Goal: Navigation & Orientation: Find specific page/section

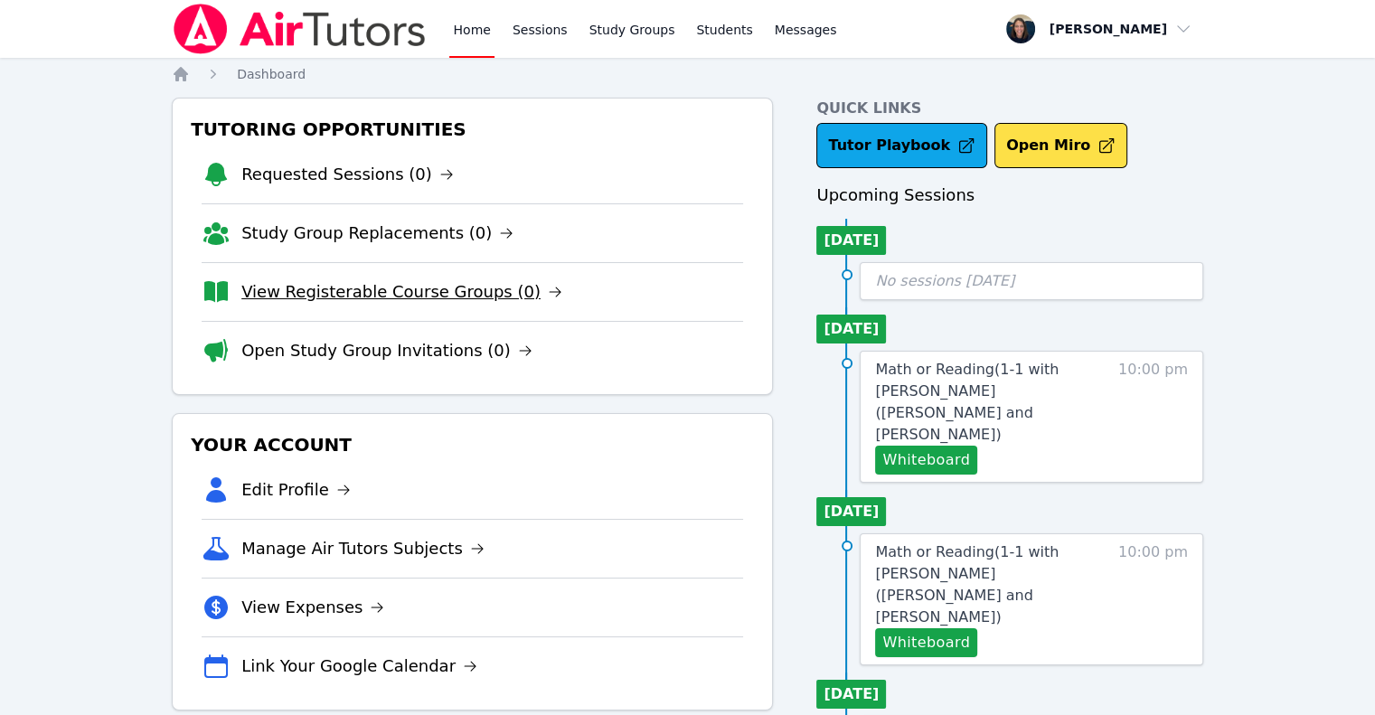
click at [336, 288] on link "View Registerable Course Groups (0)" at bounding box center [401, 291] width 321 height 25
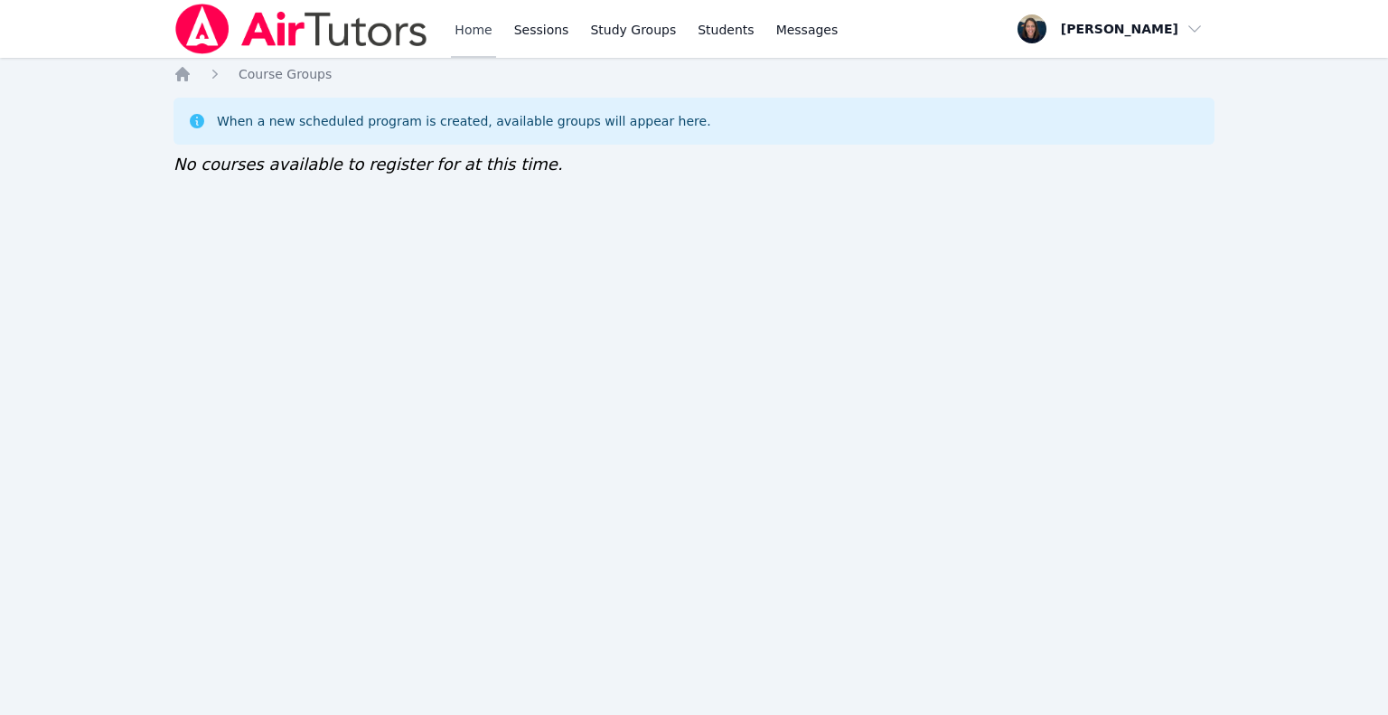
click at [470, 28] on link "Home" at bounding box center [473, 29] width 44 height 58
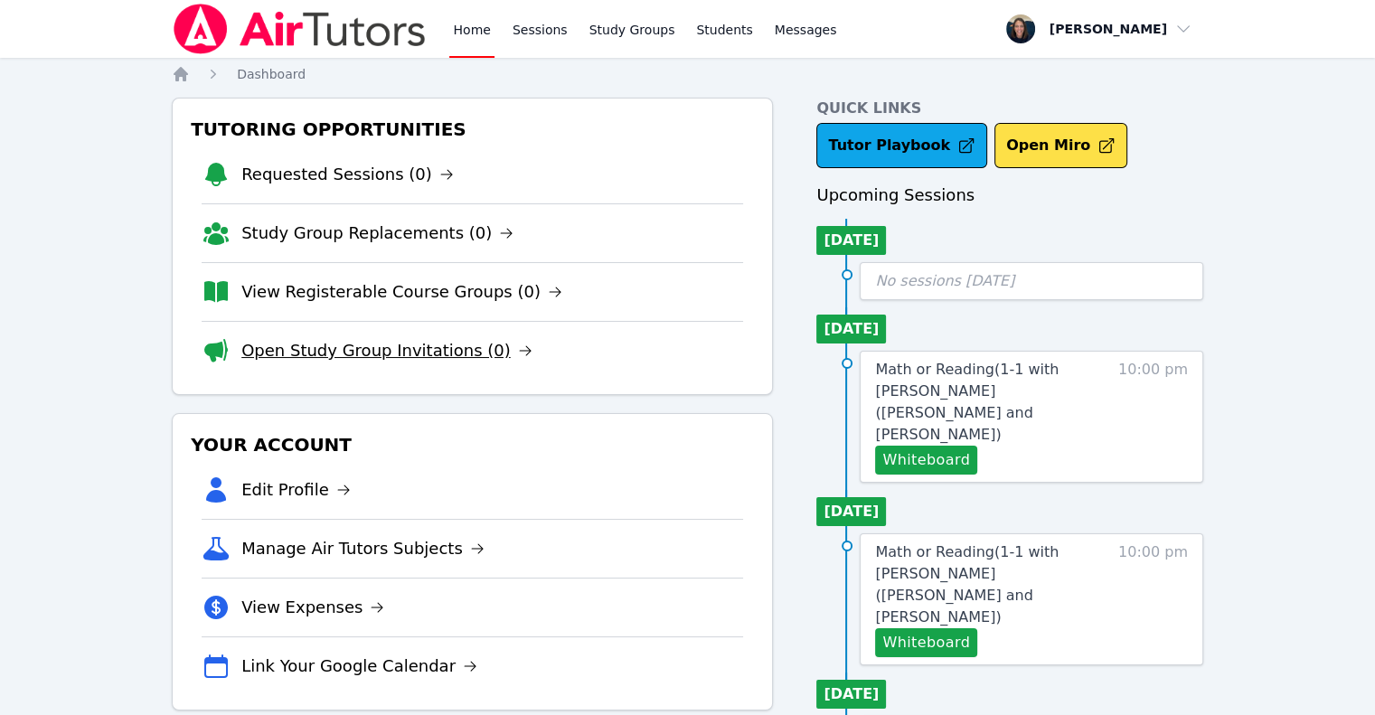
click at [354, 359] on link "Open Study Group Invitations (0)" at bounding box center [386, 350] width 291 height 25
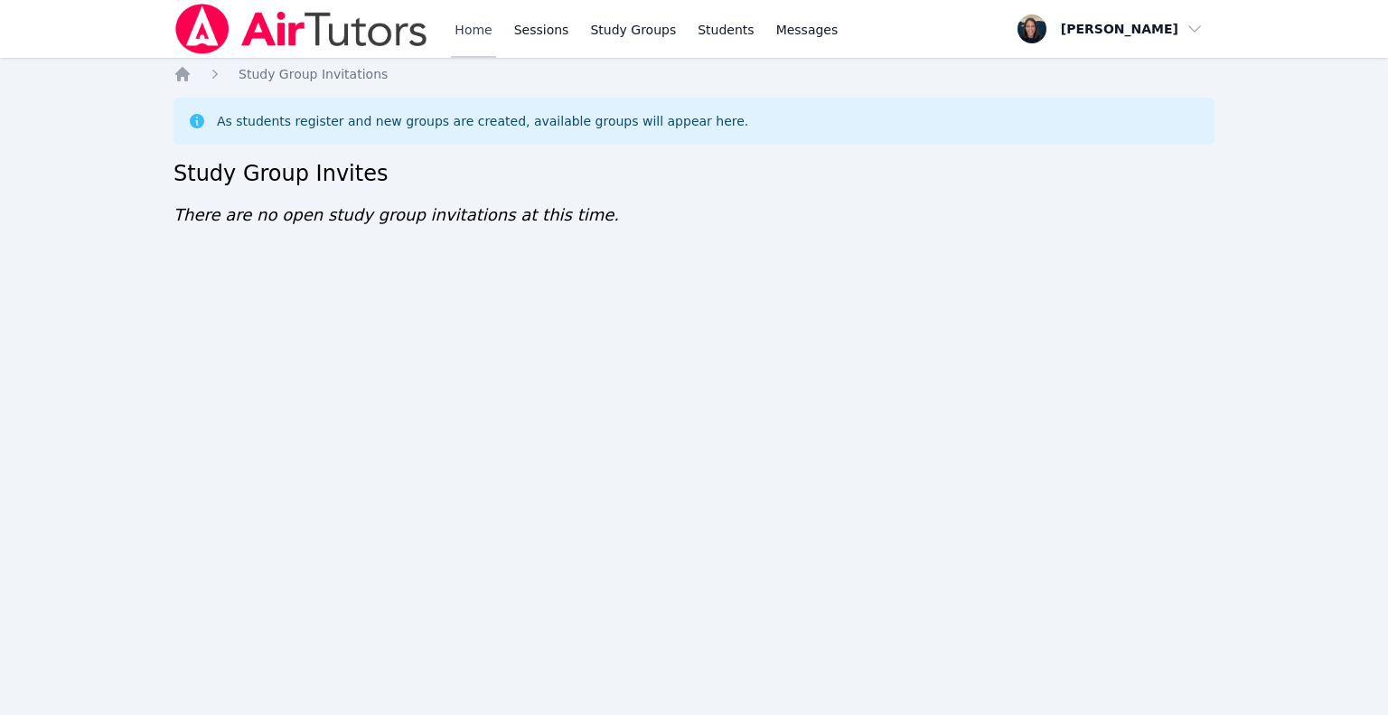
click at [463, 39] on link "Home" at bounding box center [473, 29] width 44 height 58
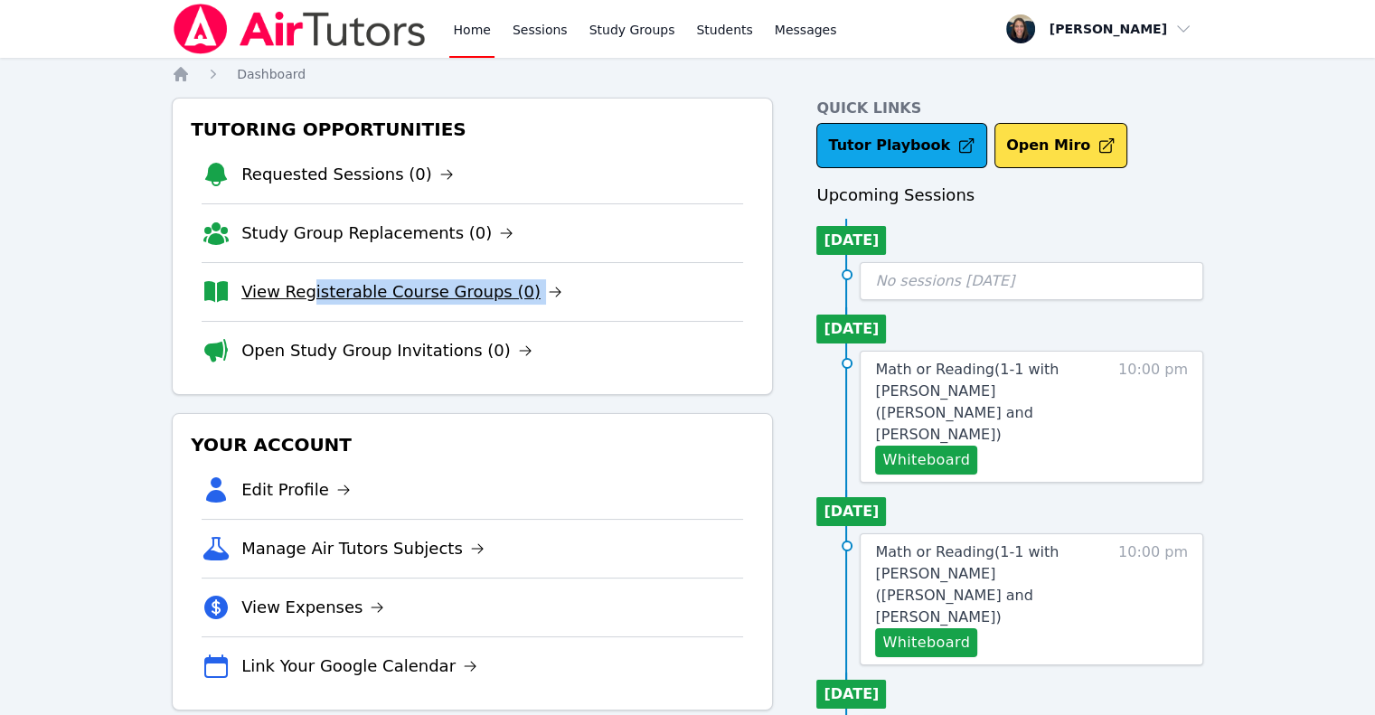
click at [304, 300] on li "View Registerable Course Groups (0)" at bounding box center [472, 291] width 541 height 59
click at [304, 300] on link "View Registerable Course Groups (0)" at bounding box center [401, 291] width 321 height 25
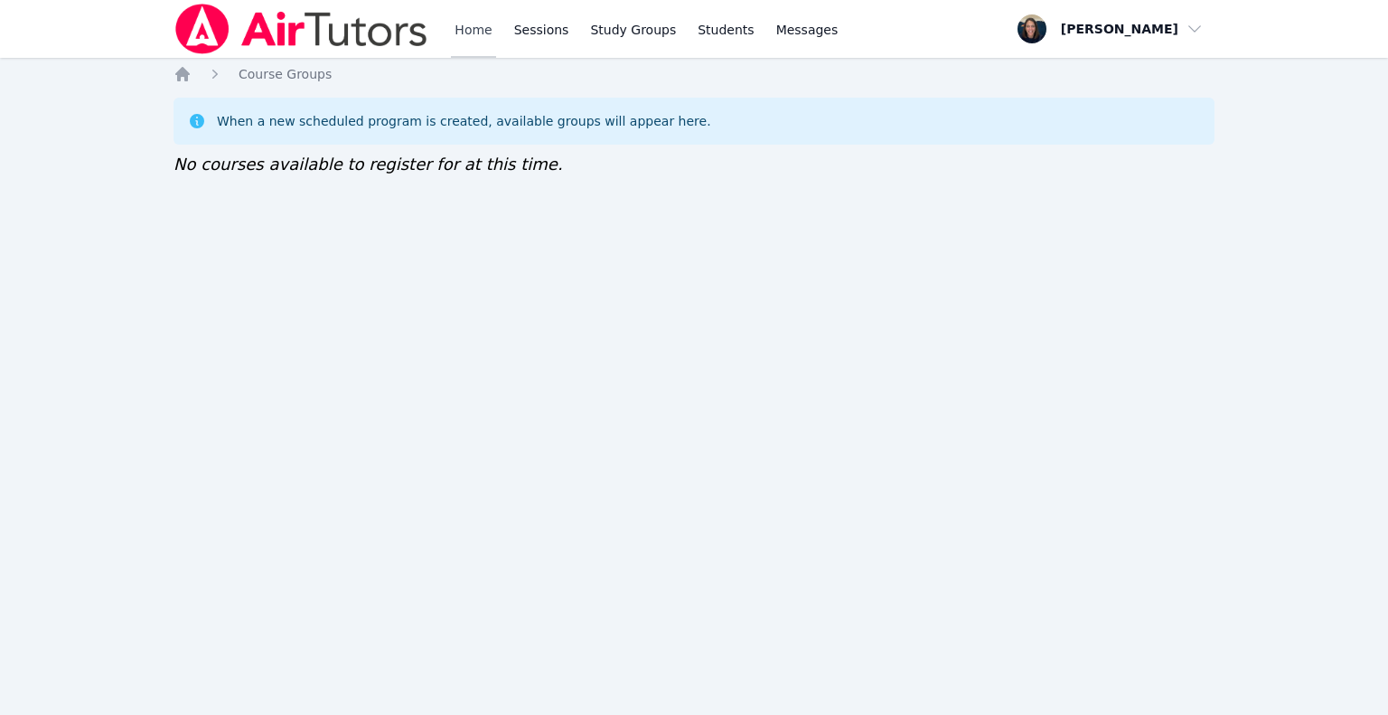
click at [465, 42] on link "Home" at bounding box center [473, 29] width 44 height 58
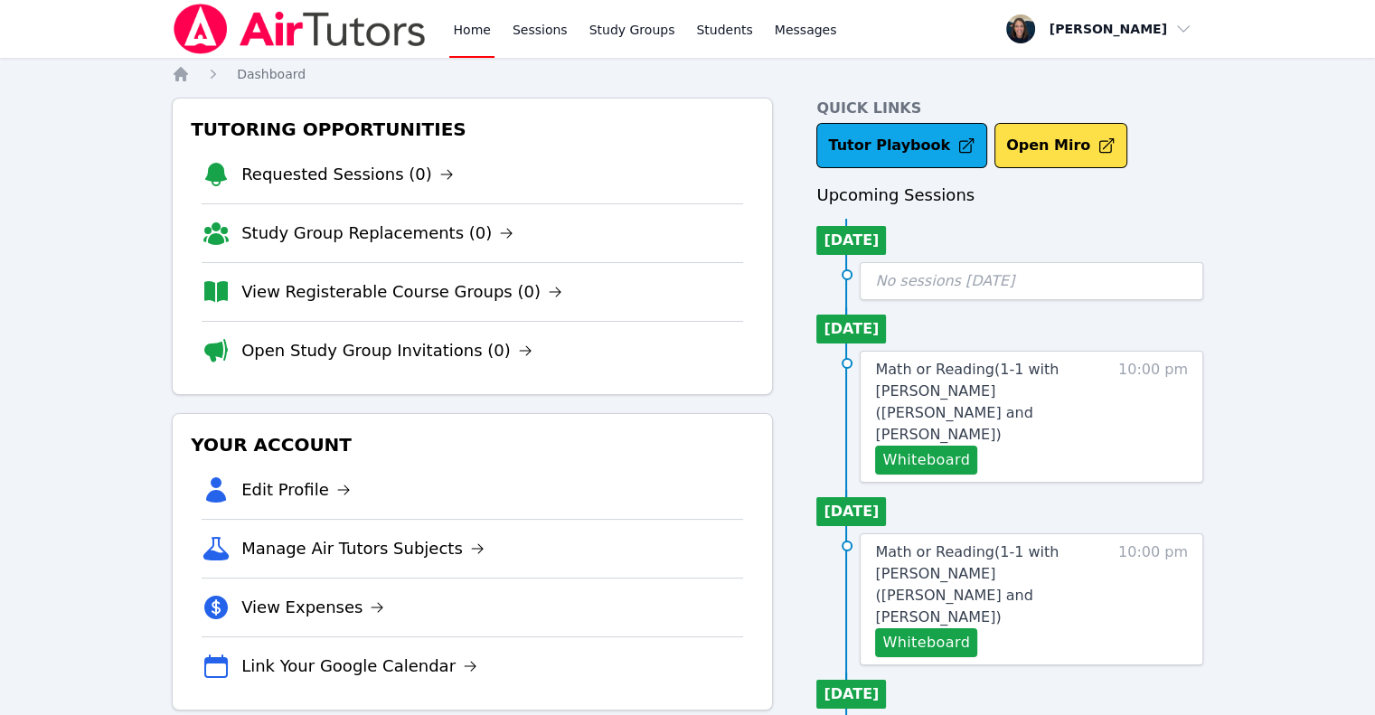
click at [385, 246] on li "Study Group Replacements (0)" at bounding box center [472, 232] width 541 height 59
click at [365, 346] on link "Open Study Group Invitations (0)" at bounding box center [386, 350] width 291 height 25
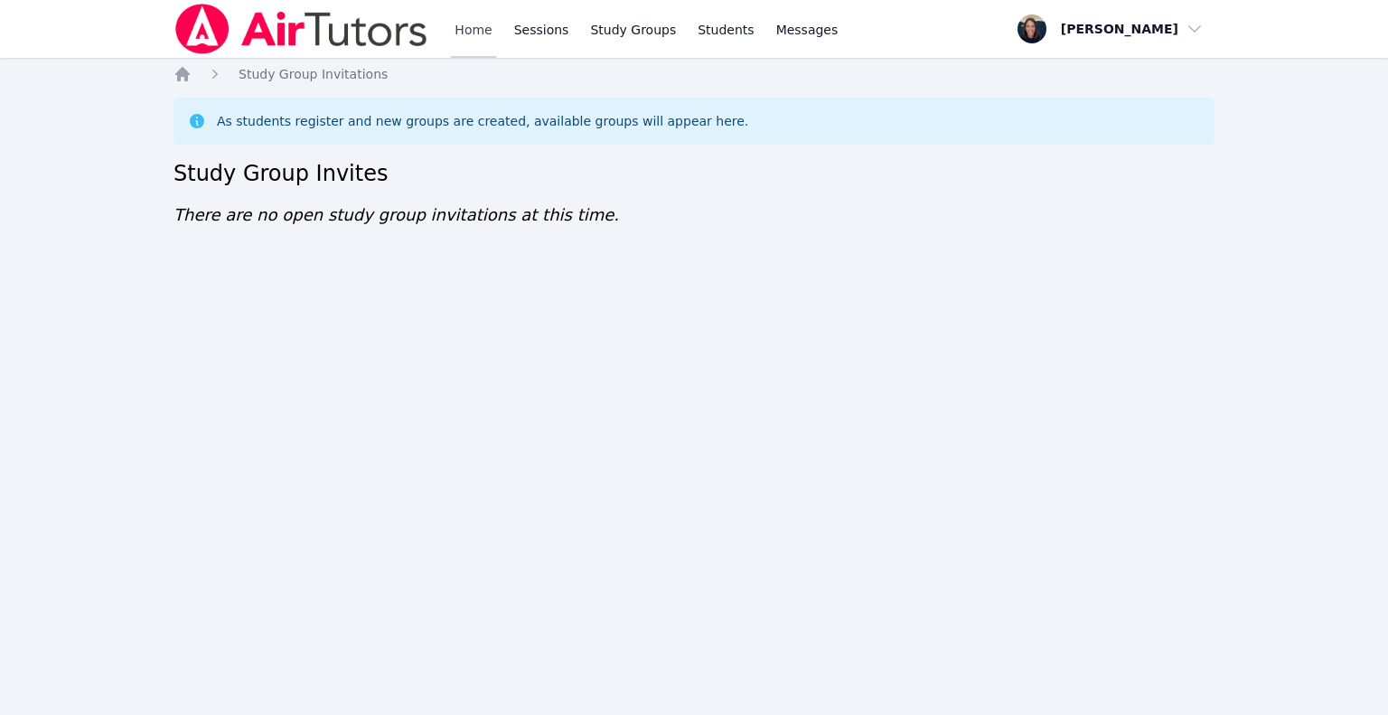
click at [472, 47] on link "Home" at bounding box center [473, 29] width 44 height 58
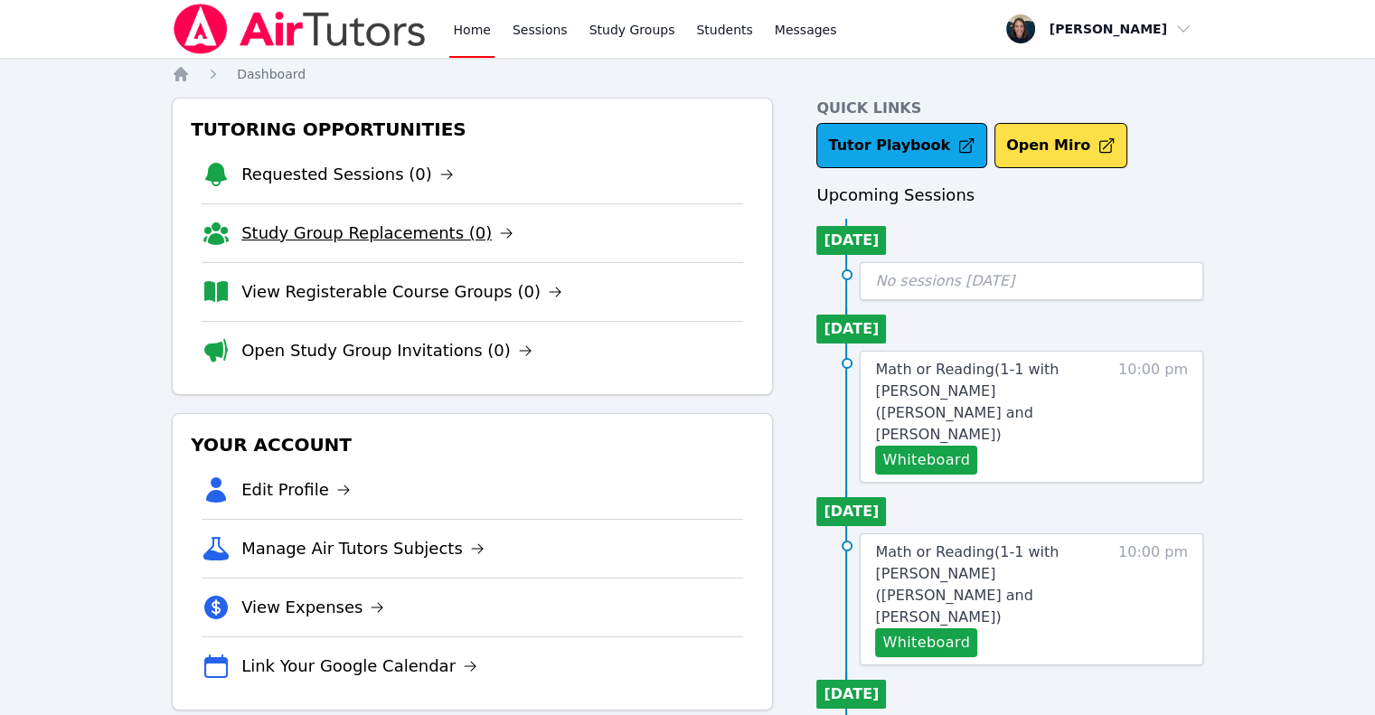
click at [393, 234] on link "Study Group Replacements (0)" at bounding box center [377, 232] width 272 height 25
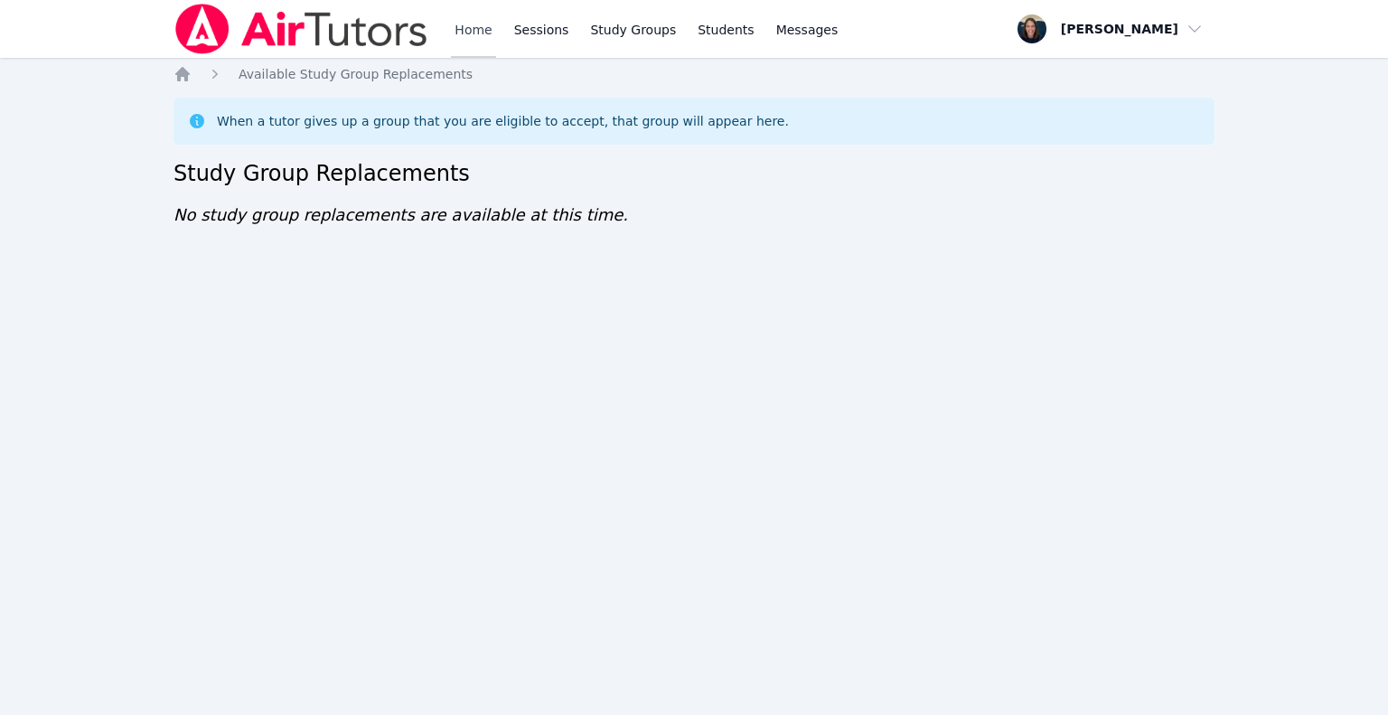
click at [466, 42] on link "Home" at bounding box center [473, 29] width 44 height 58
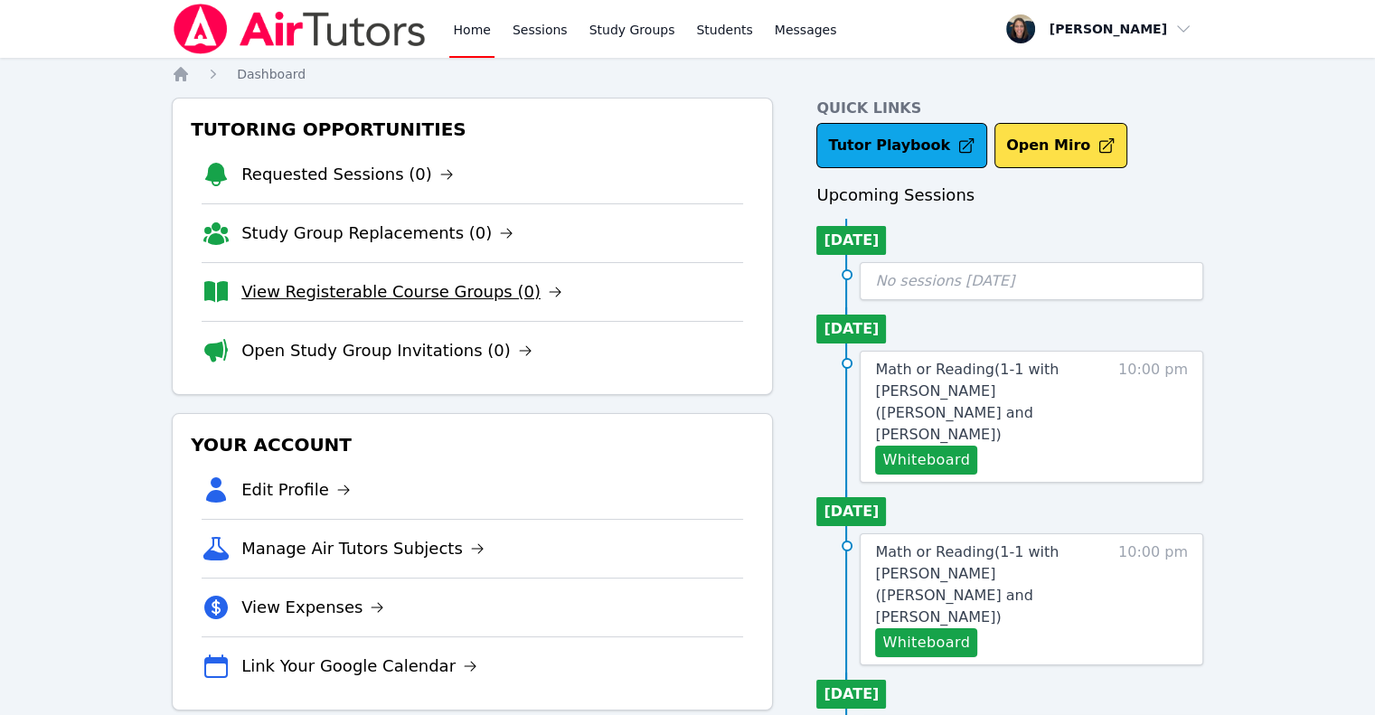
click at [405, 288] on link "View Registerable Course Groups (0)" at bounding box center [401, 291] width 321 height 25
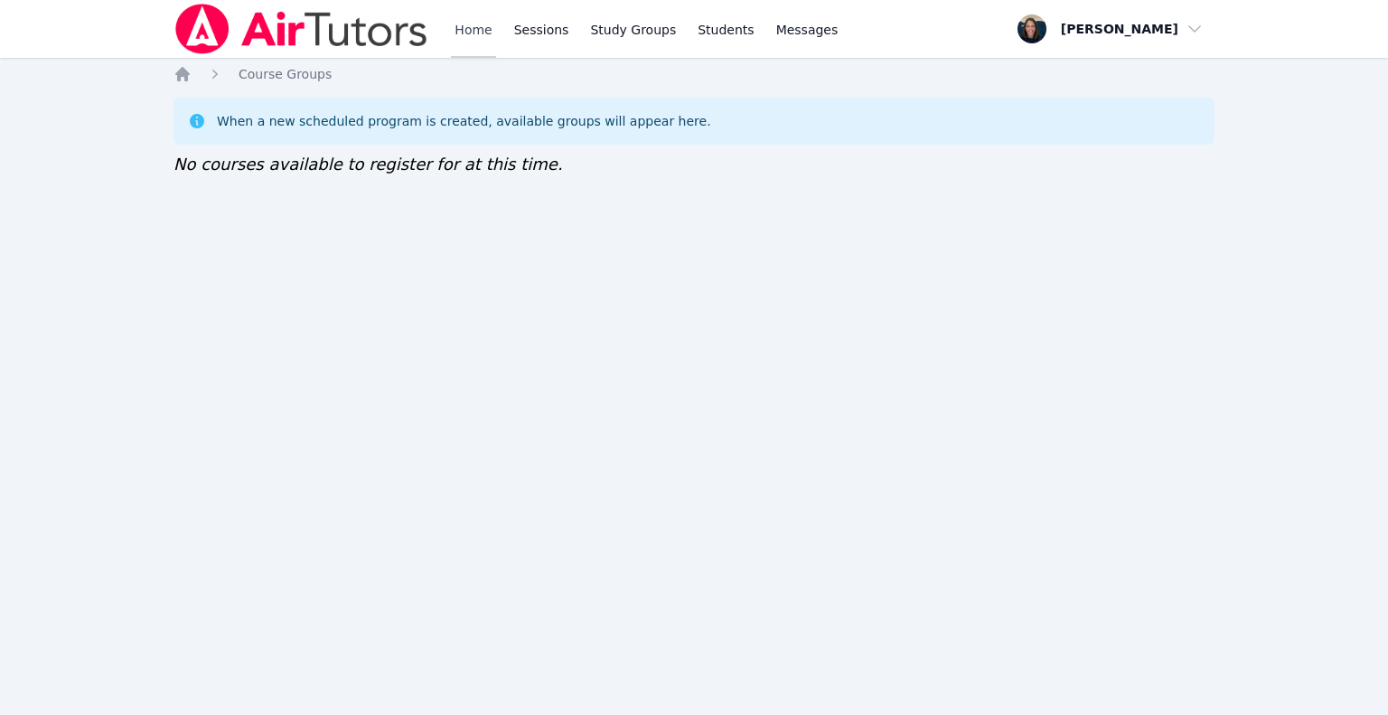
click at [463, 42] on link "Home" at bounding box center [473, 29] width 44 height 58
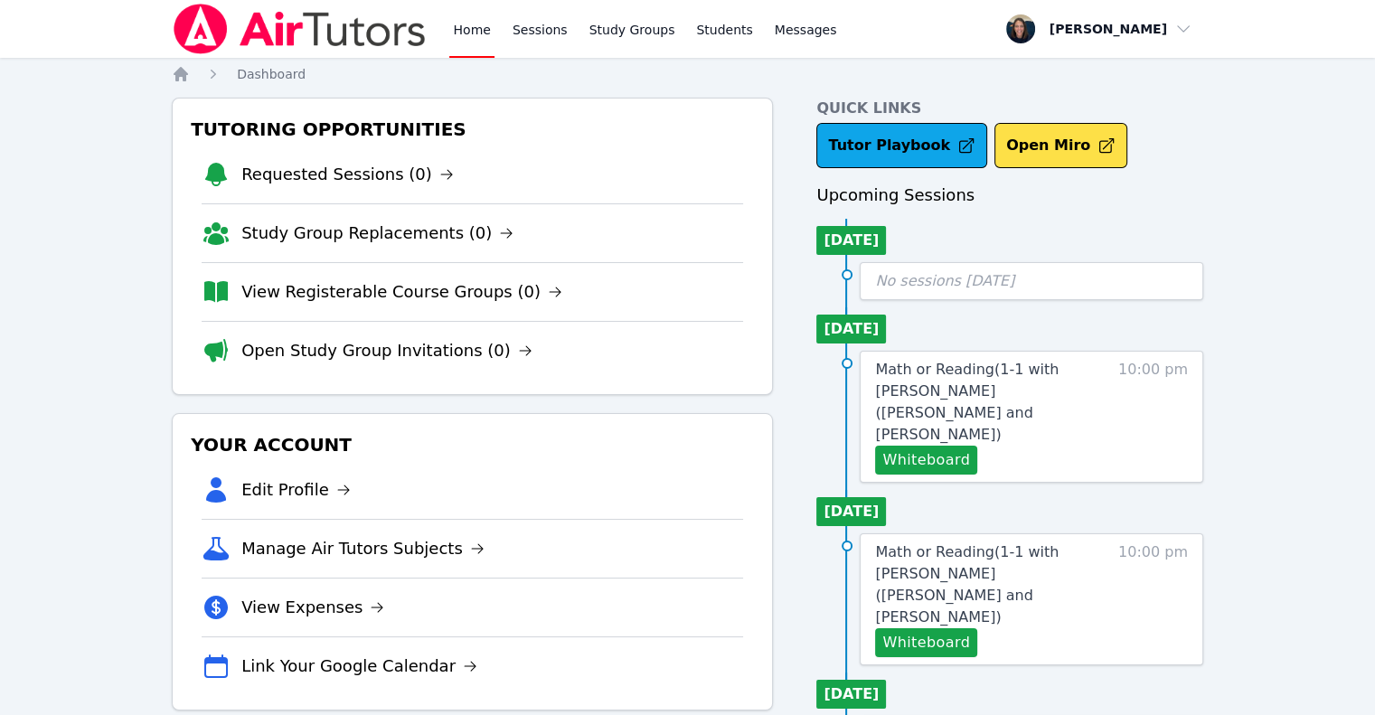
click at [479, 286] on link "View Registerable Course Groups (0)" at bounding box center [401, 291] width 321 height 25
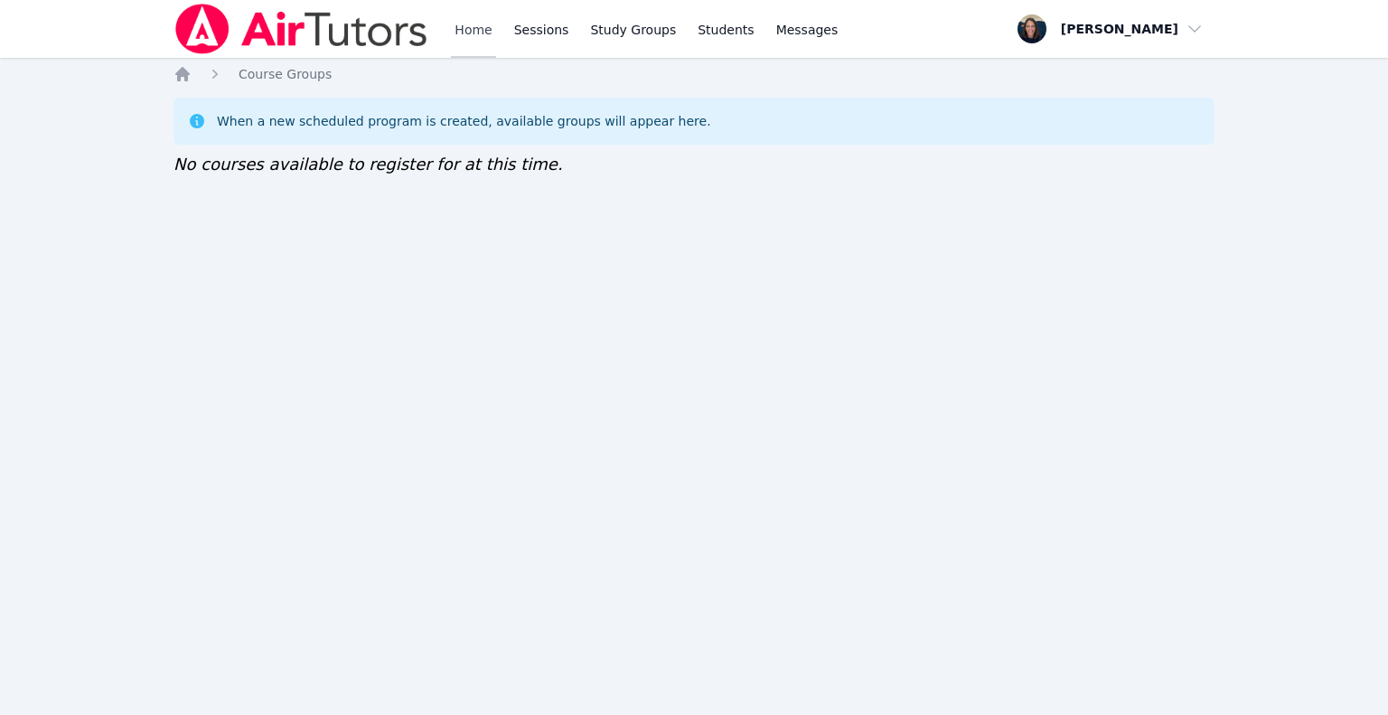
click at [478, 18] on link "Home" at bounding box center [473, 29] width 44 height 58
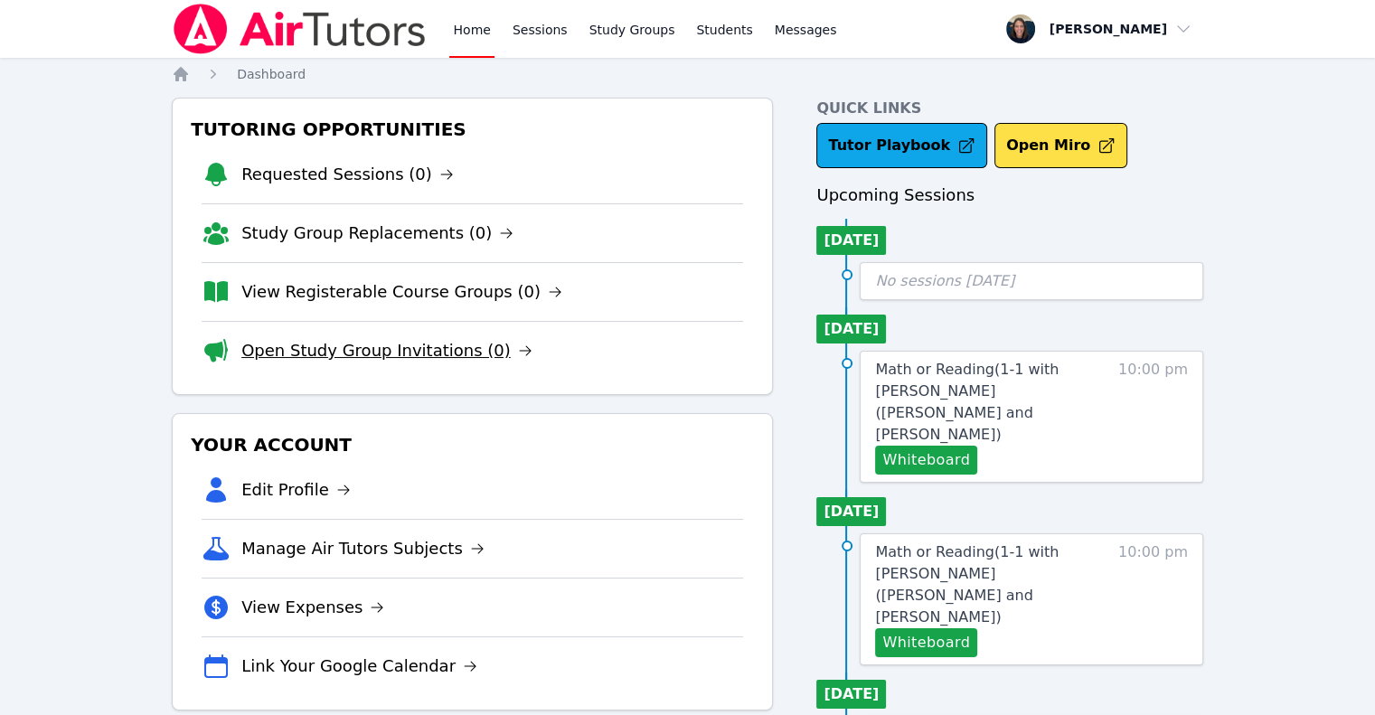
click at [440, 359] on link "Open Study Group Invitations (0)" at bounding box center [386, 350] width 291 height 25
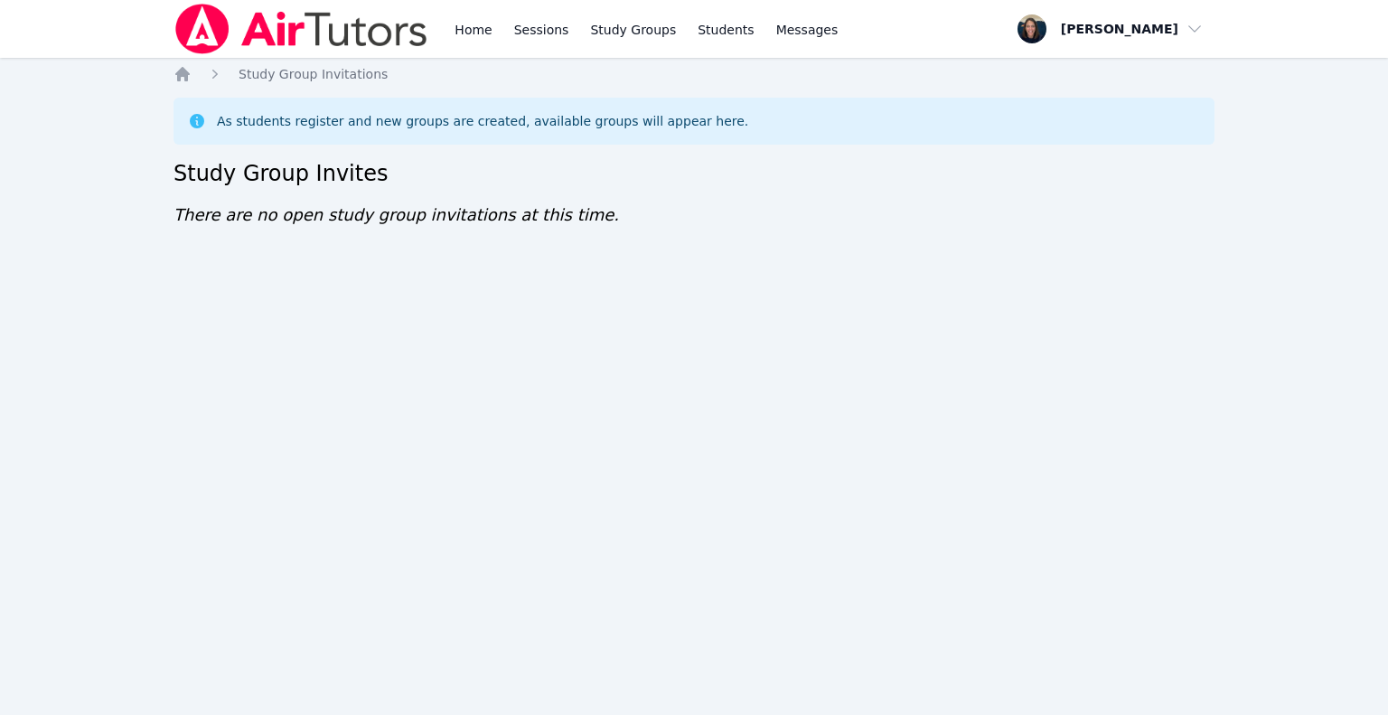
click at [481, 23] on link "Home" at bounding box center [473, 29] width 44 height 58
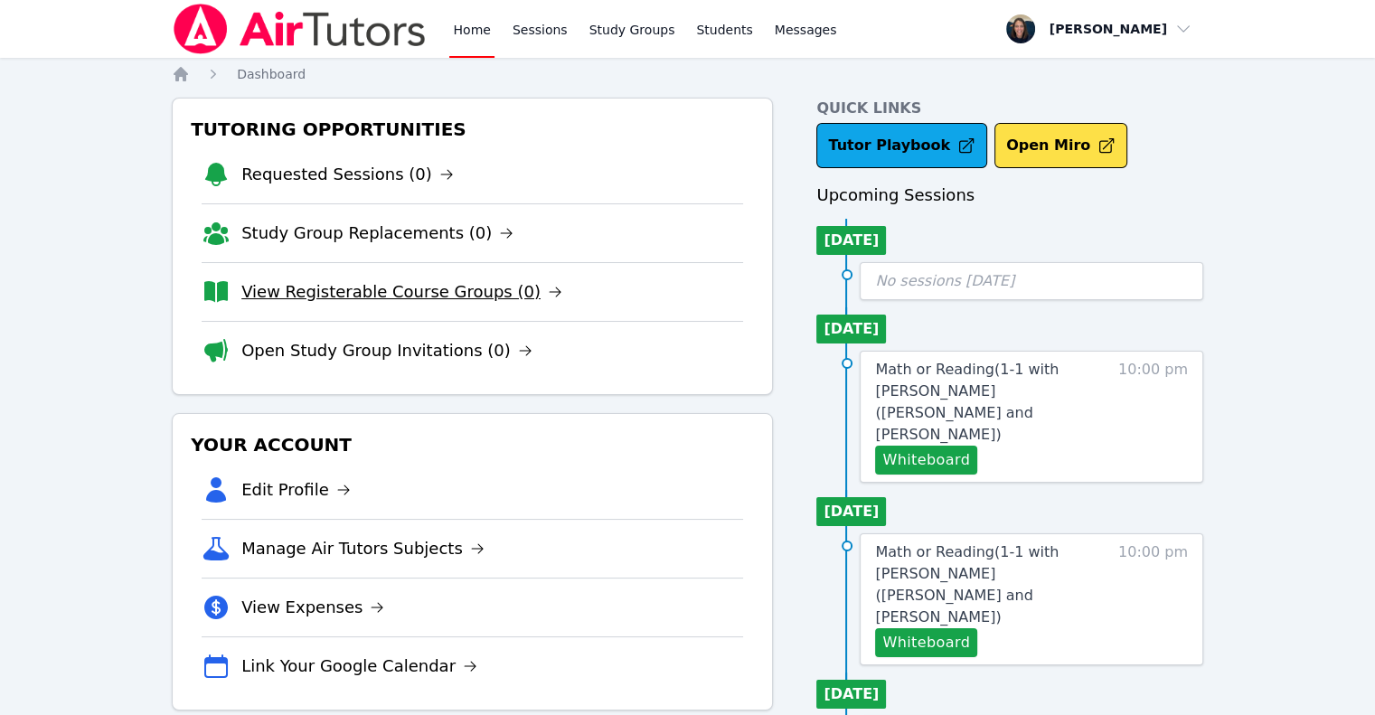
click at [442, 297] on link "View Registerable Course Groups (0)" at bounding box center [401, 291] width 321 height 25
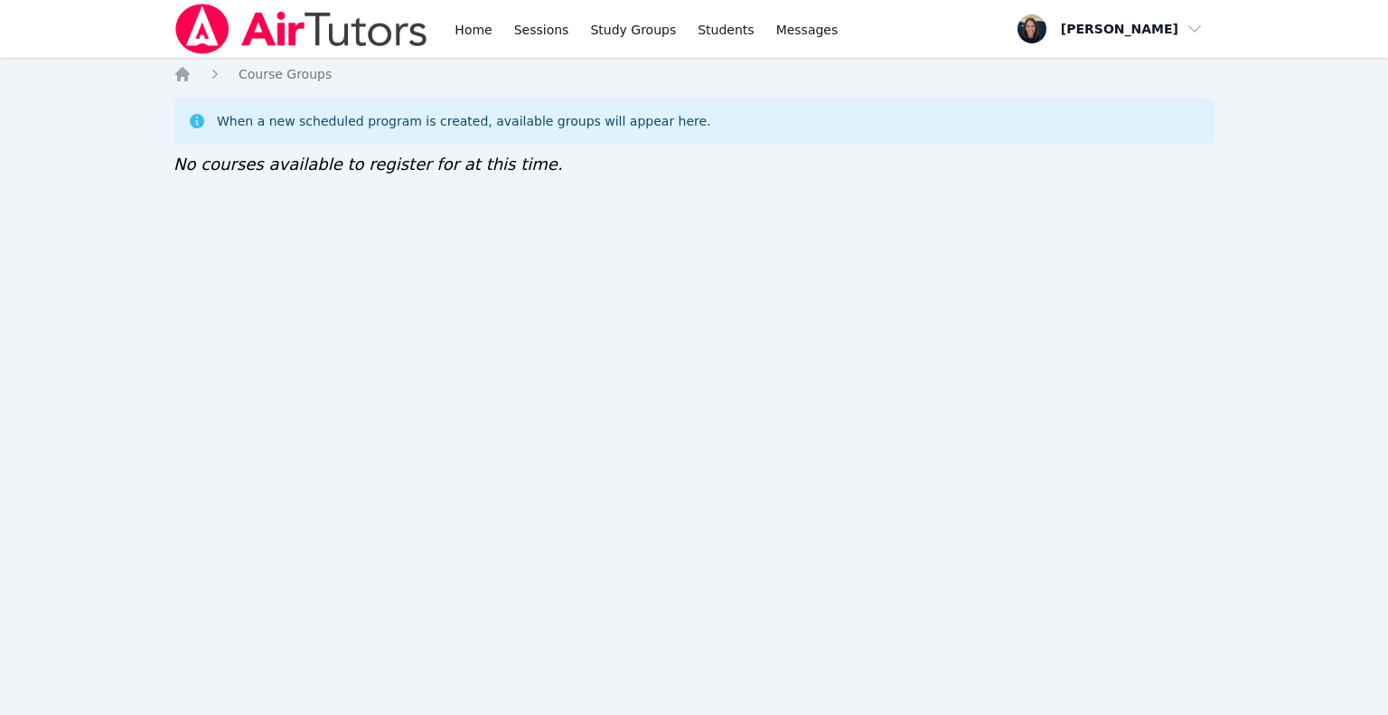
click at [488, 27] on link "Home" at bounding box center [473, 29] width 44 height 58
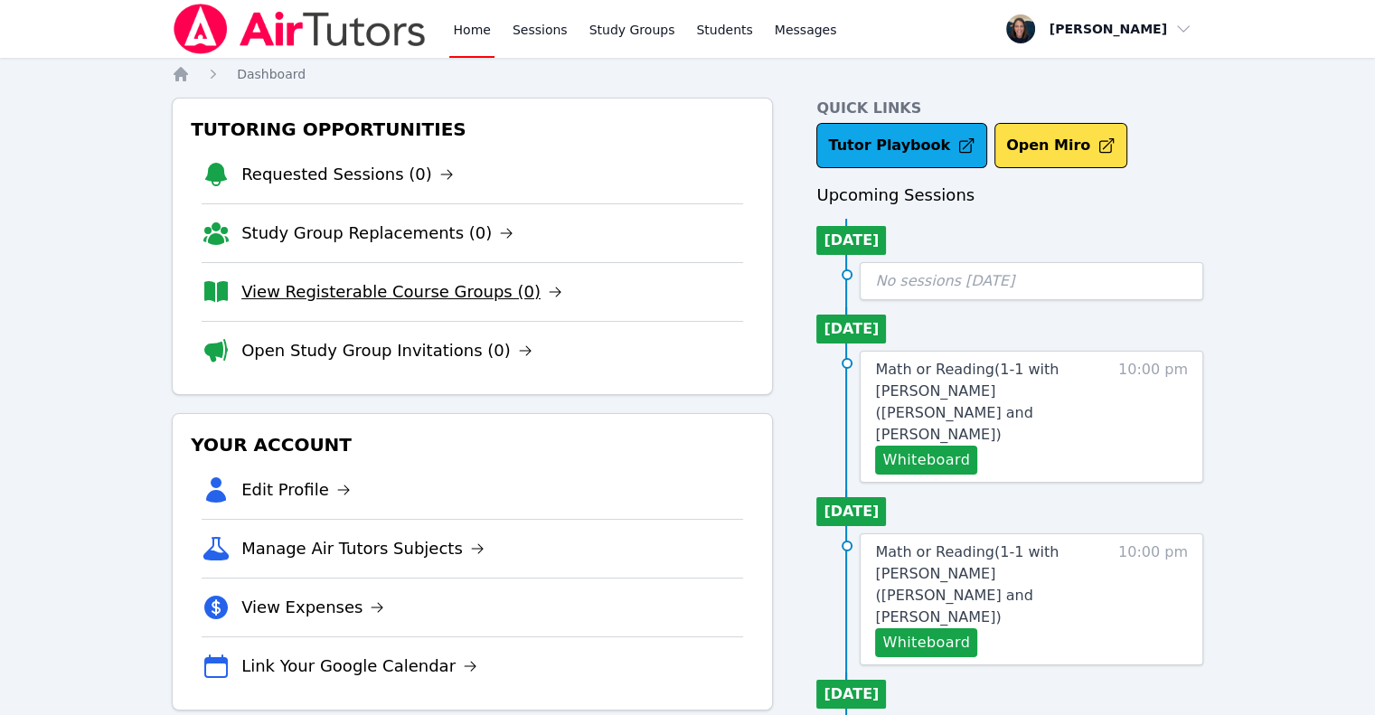
click at [332, 295] on link "View Registerable Course Groups (0)" at bounding box center [401, 291] width 321 height 25
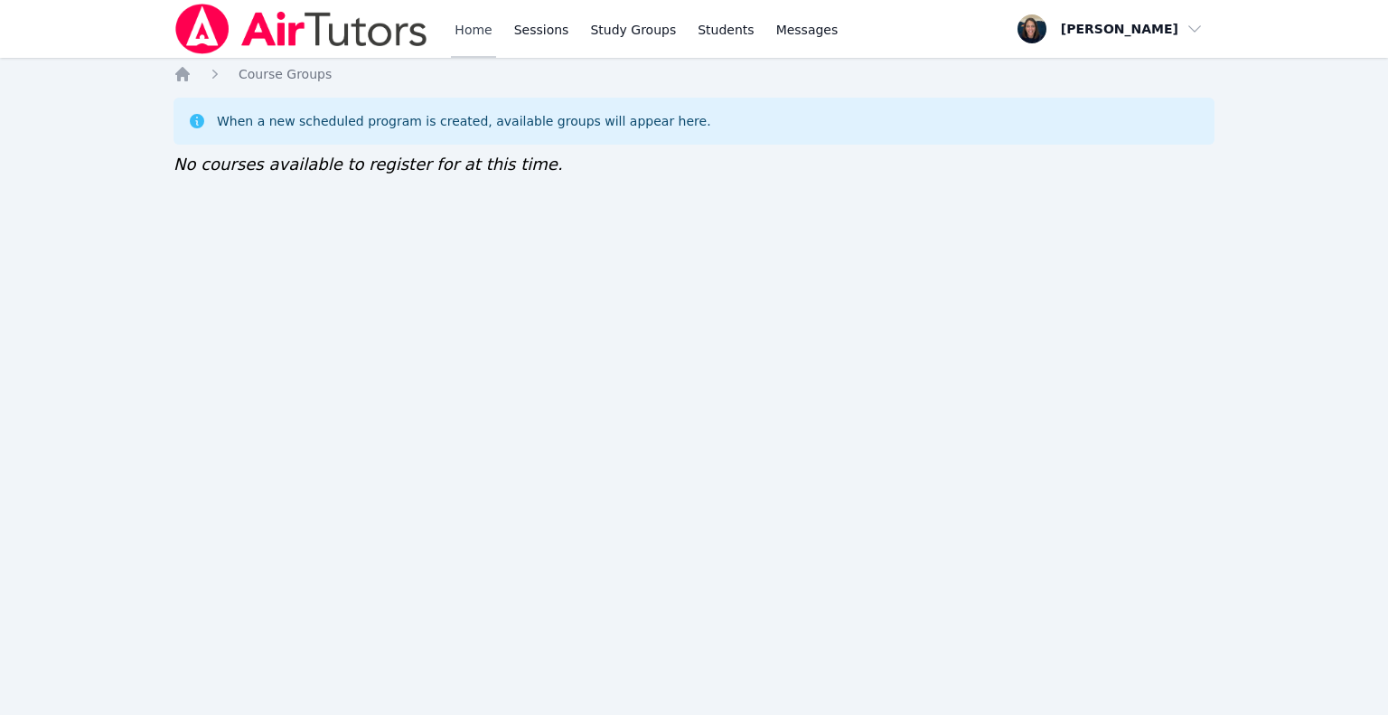
click at [489, 42] on link "Home" at bounding box center [473, 29] width 44 height 58
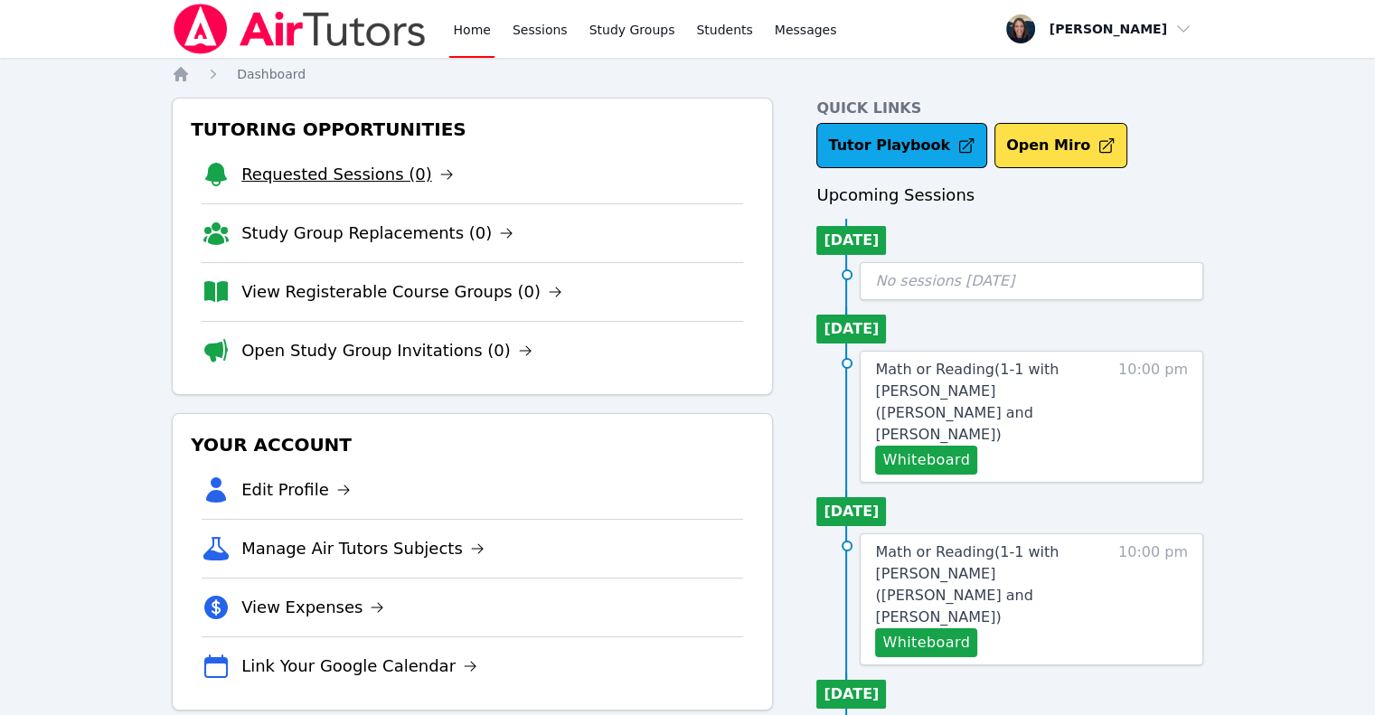
click at [360, 171] on link "Requested Sessions (0)" at bounding box center [347, 174] width 212 height 25
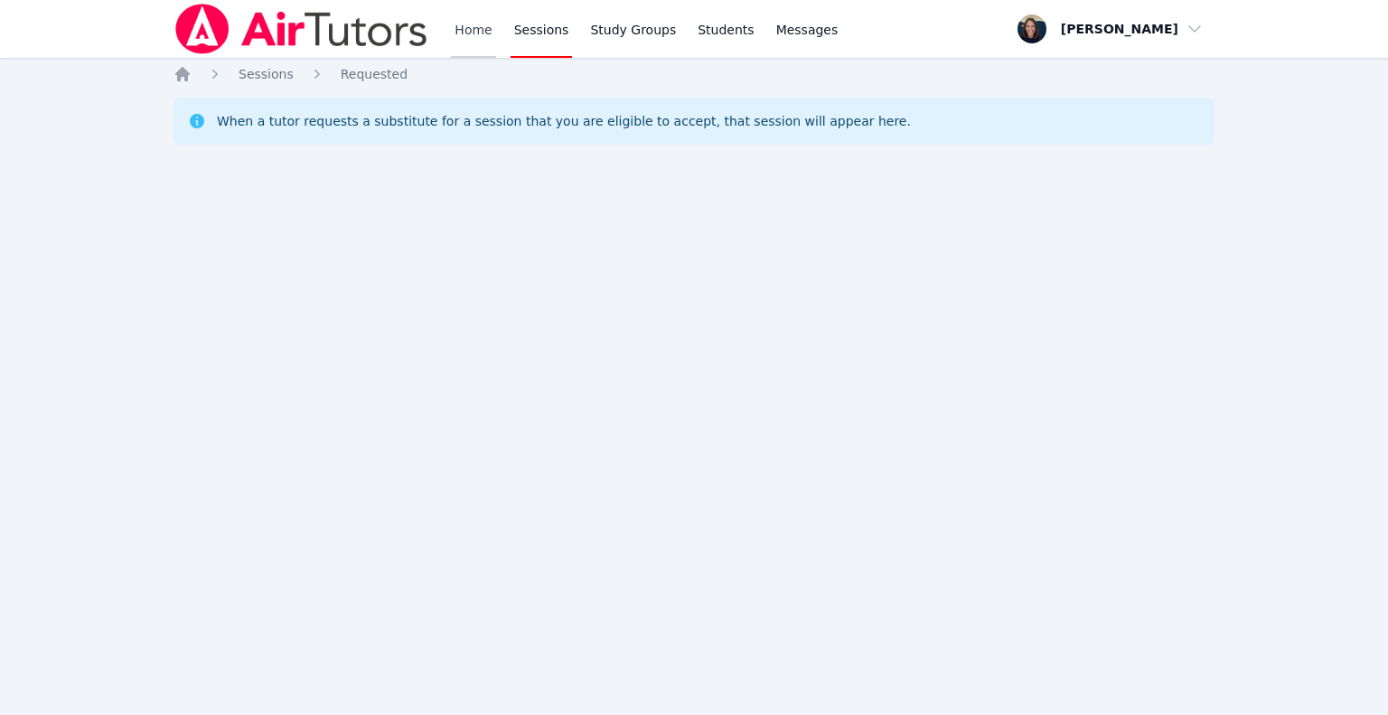
click at [461, 30] on link "Home" at bounding box center [473, 29] width 44 height 58
